Goal: Task Accomplishment & Management: Complete application form

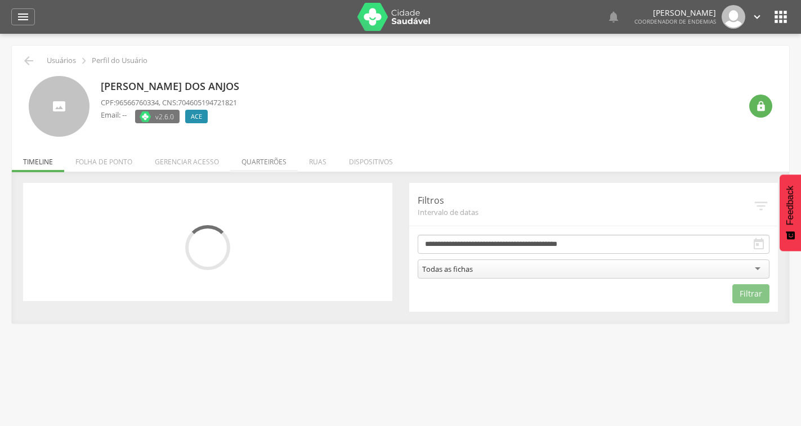
click at [258, 158] on li "Quarteirões" at bounding box center [264, 159] width 68 height 26
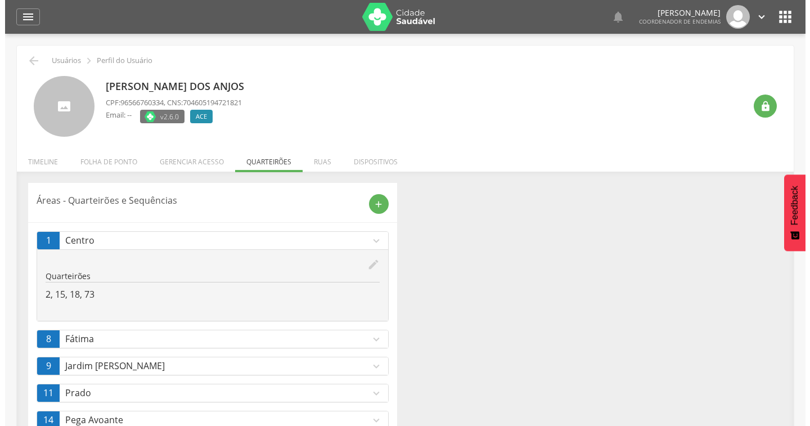
scroll to position [62, 0]
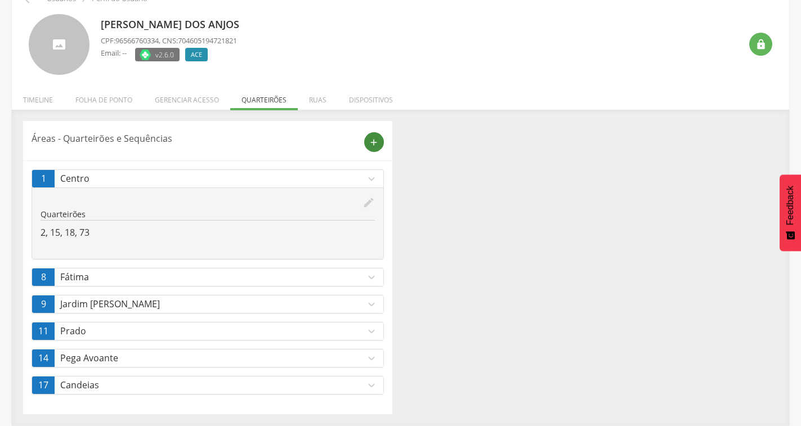
click at [369, 145] on icon "add" at bounding box center [374, 142] width 10 height 10
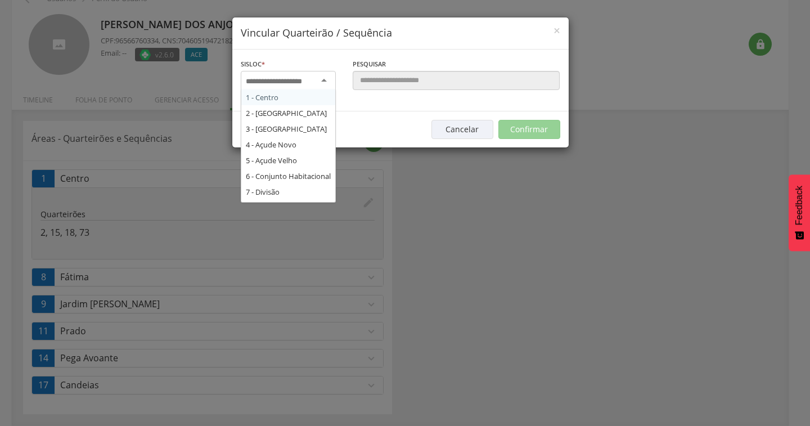
click at [291, 87] on div at bounding box center [288, 81] width 95 height 20
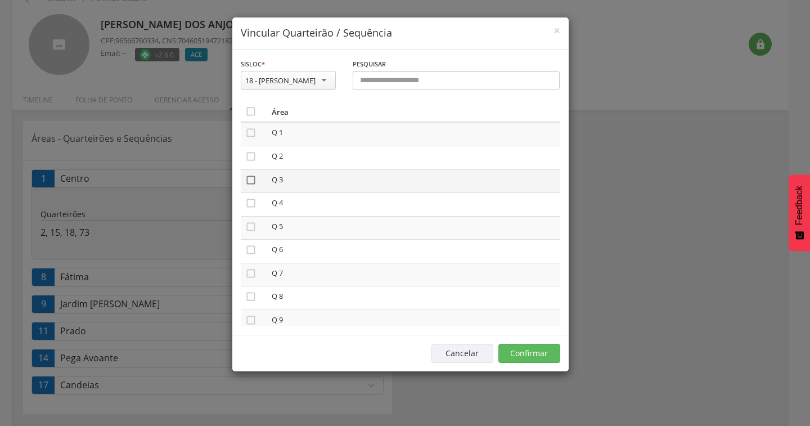
click at [250, 179] on icon "" at bounding box center [250, 179] width 11 height 11
click at [511, 351] on button "Confirmar" at bounding box center [530, 353] width 62 height 19
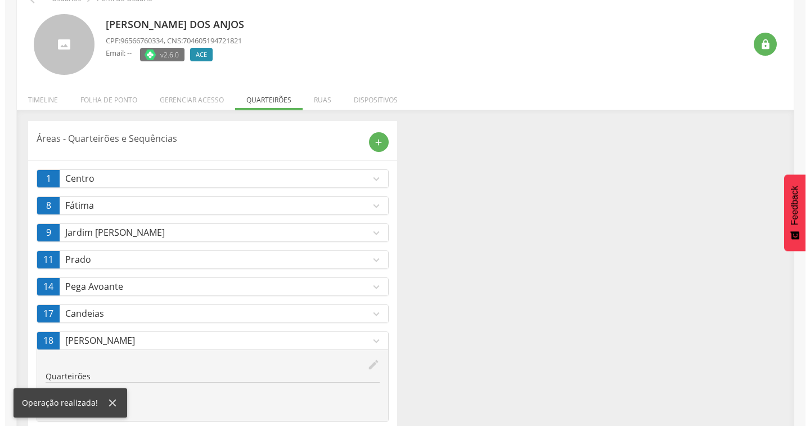
scroll to position [89, 0]
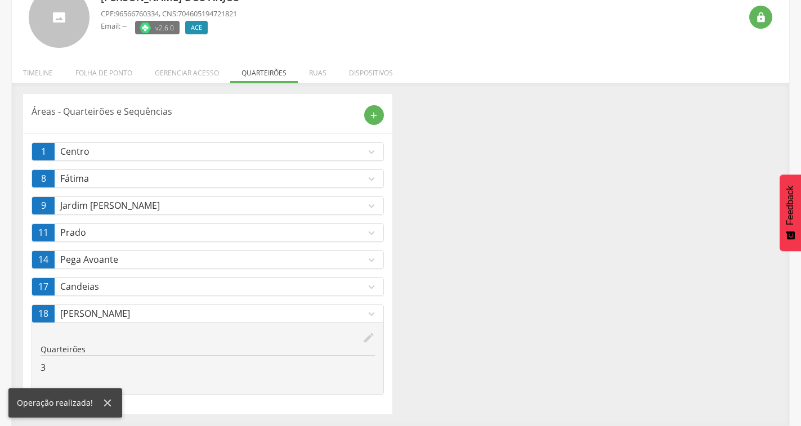
click at [364, 289] on p "Candeias" at bounding box center [212, 286] width 305 height 13
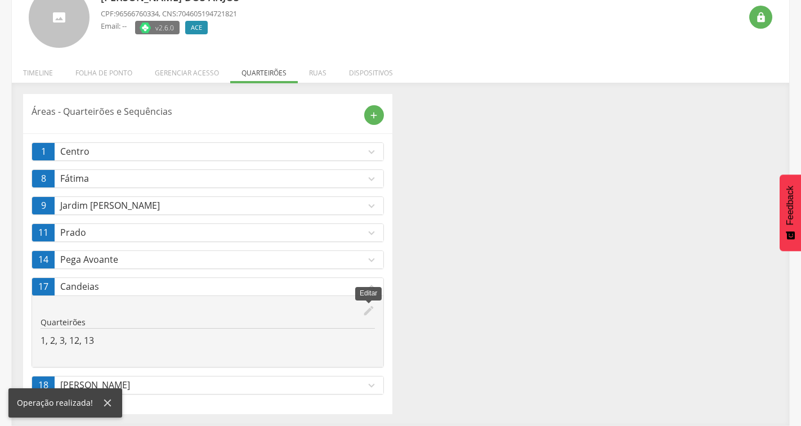
click at [366, 311] on icon "edit" at bounding box center [368, 310] width 12 height 12
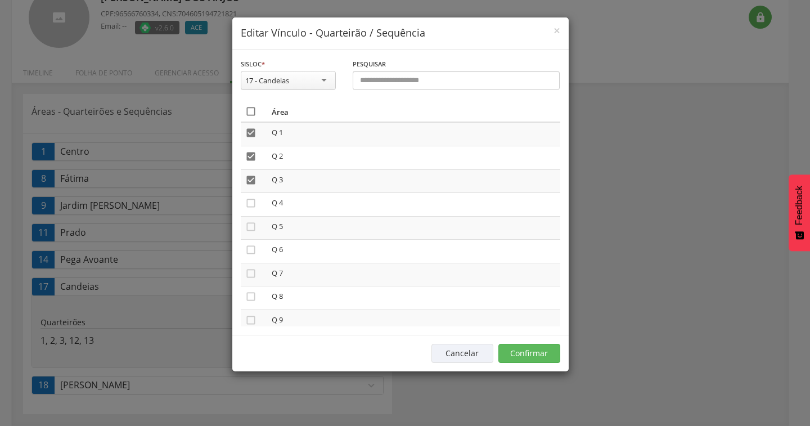
click at [249, 108] on icon "" at bounding box center [250, 111] width 11 height 11
click at [249, 108] on icon "" at bounding box center [250, 111] width 11 height 11
click at [508, 353] on button "Confirmar" at bounding box center [530, 353] width 62 height 19
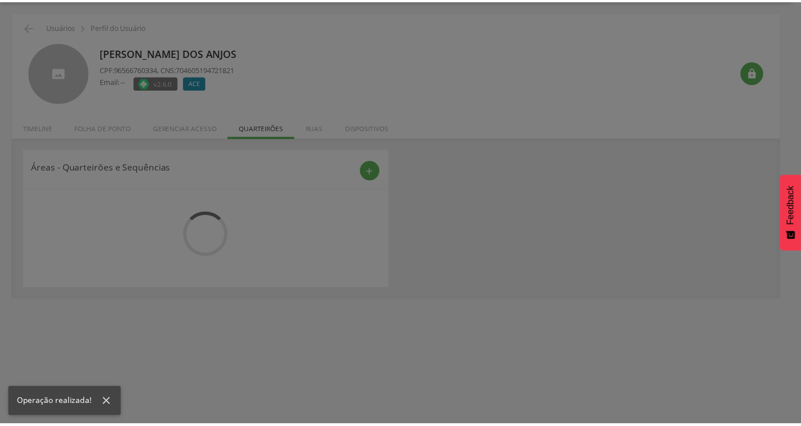
scroll to position [62, 0]
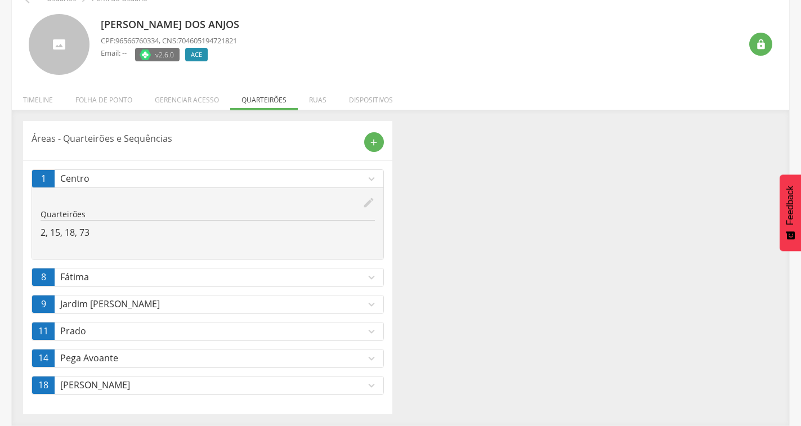
click at [369, 383] on icon "expand_more" at bounding box center [371, 385] width 12 height 12
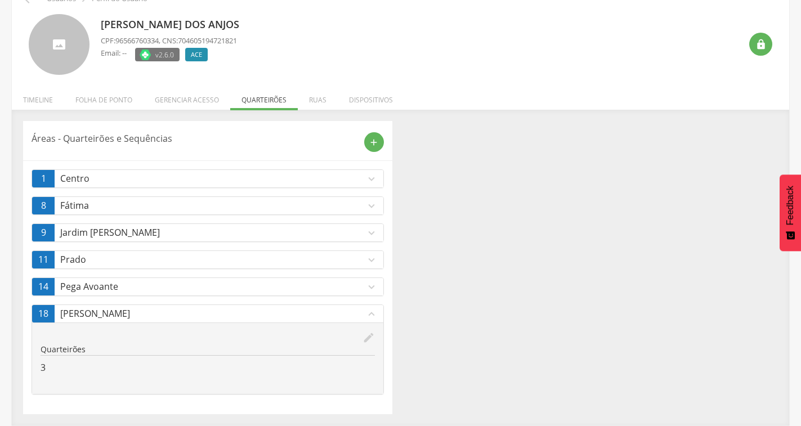
click at [370, 284] on icon "expand_more" at bounding box center [371, 287] width 12 height 12
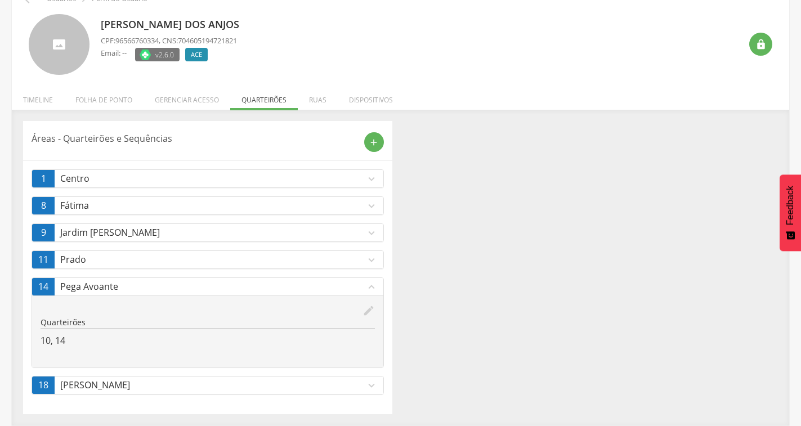
click at [369, 266] on link "11 Prado expand_more" at bounding box center [207, 259] width 351 height 17
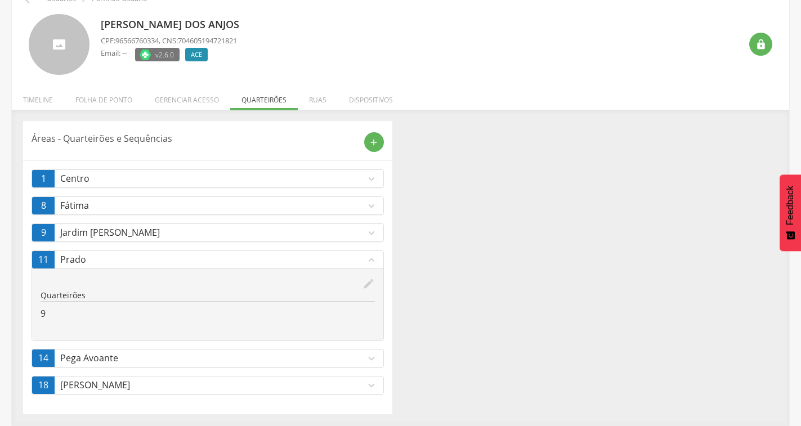
click at [367, 231] on icon "expand_more" at bounding box center [371, 233] width 12 height 12
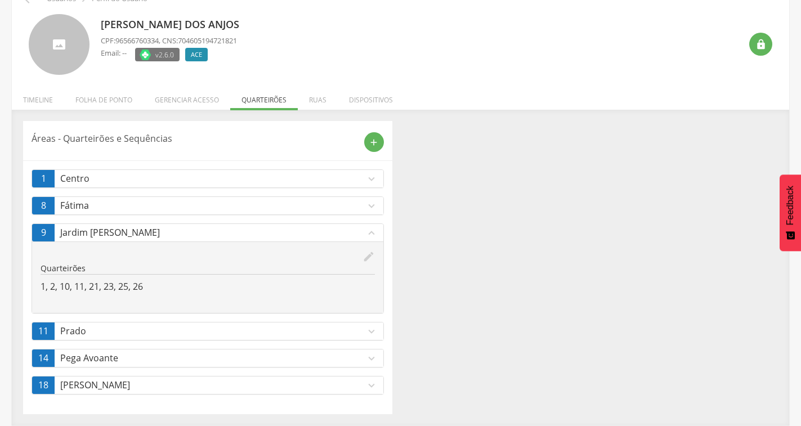
click at [366, 209] on icon "expand_more" at bounding box center [371, 206] width 12 height 12
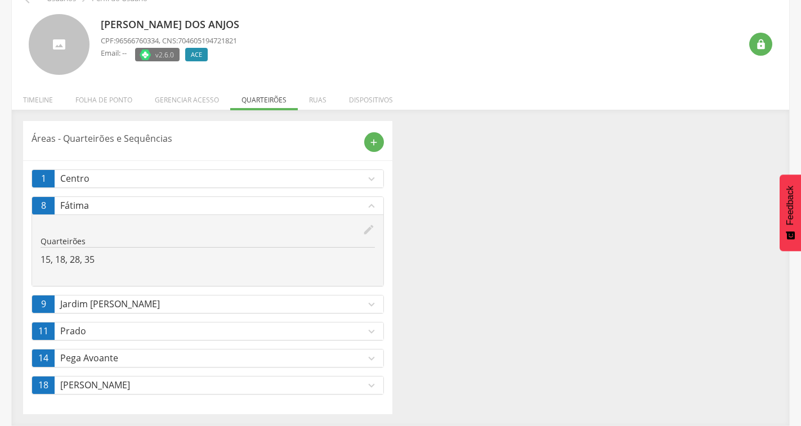
click at [373, 183] on icon "expand_more" at bounding box center [371, 179] width 12 height 12
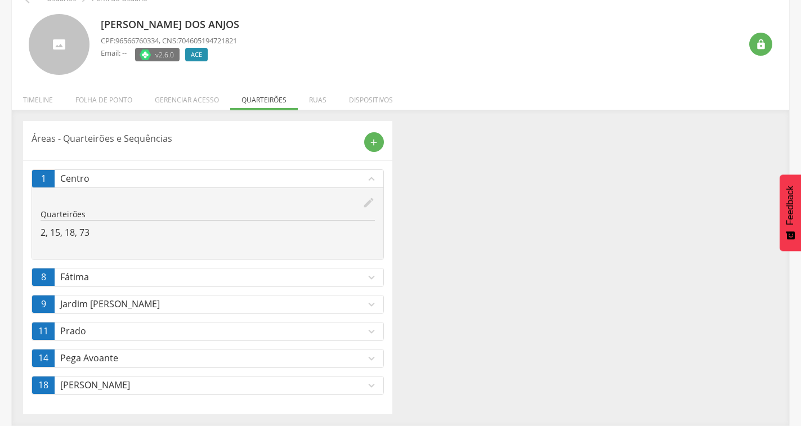
click at [457, 228] on div "Áreas - Quarteirões e Sequências add 1 Centro expand_less edit Quarteirões 2, 1…" at bounding box center [400, 267] width 771 height 293
click at [370, 178] on icon "expand_less" at bounding box center [371, 179] width 12 height 12
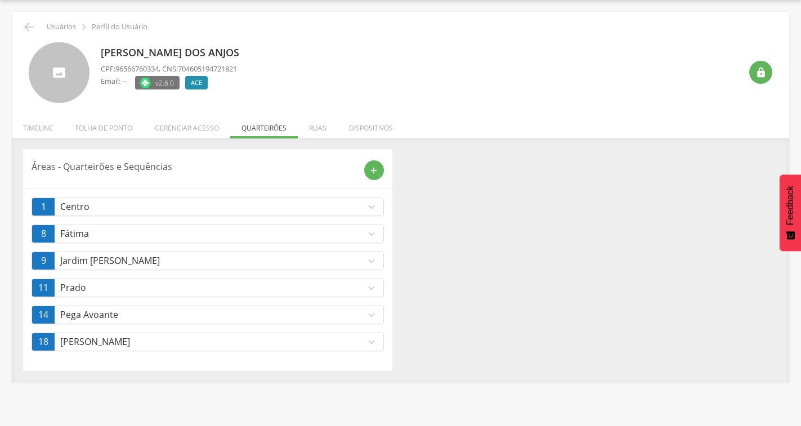
scroll to position [34, 0]
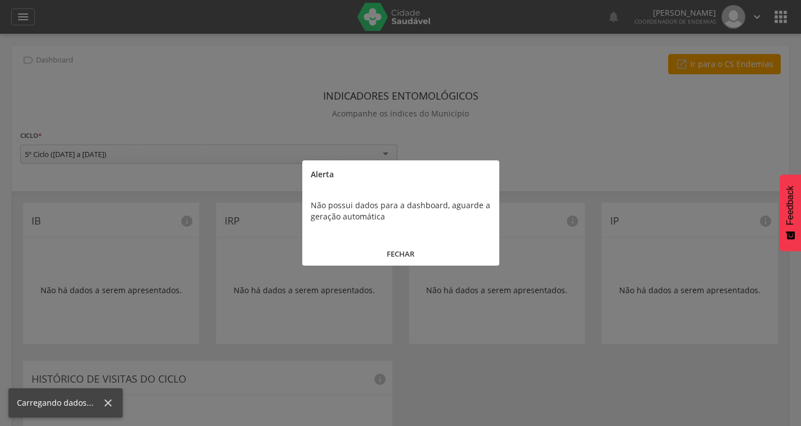
click at [401, 251] on button "FECHAR" at bounding box center [400, 254] width 197 height 24
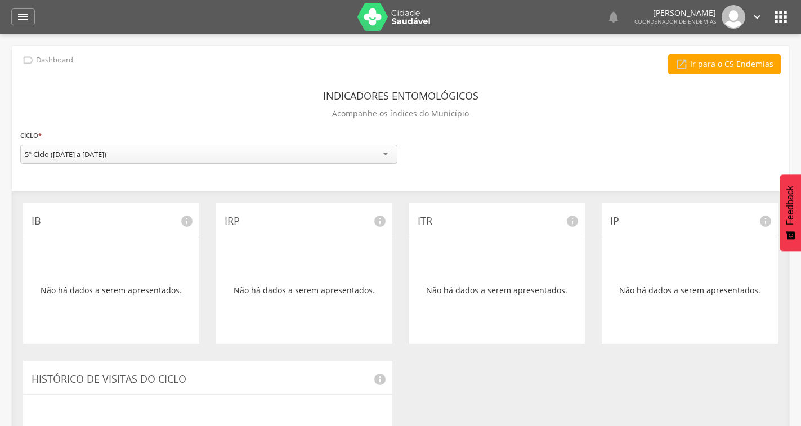
click at [777, 19] on icon "" at bounding box center [780, 17] width 18 height 18
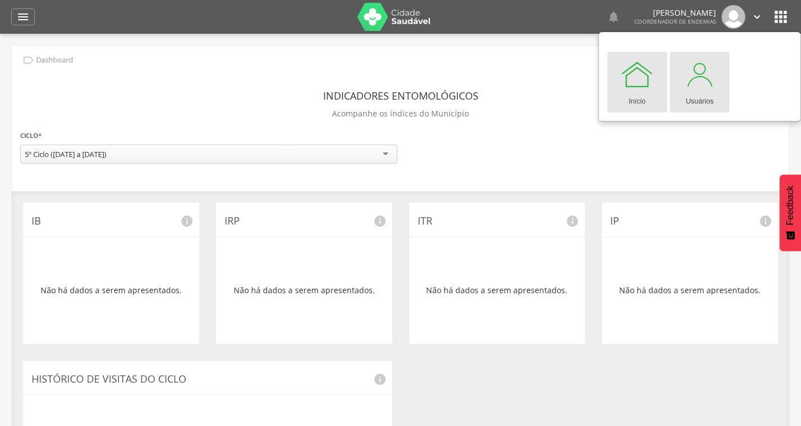
click at [683, 92] on link "Usuários" at bounding box center [700, 82] width 60 height 61
